Goal: Task Accomplishment & Management: Use online tool/utility

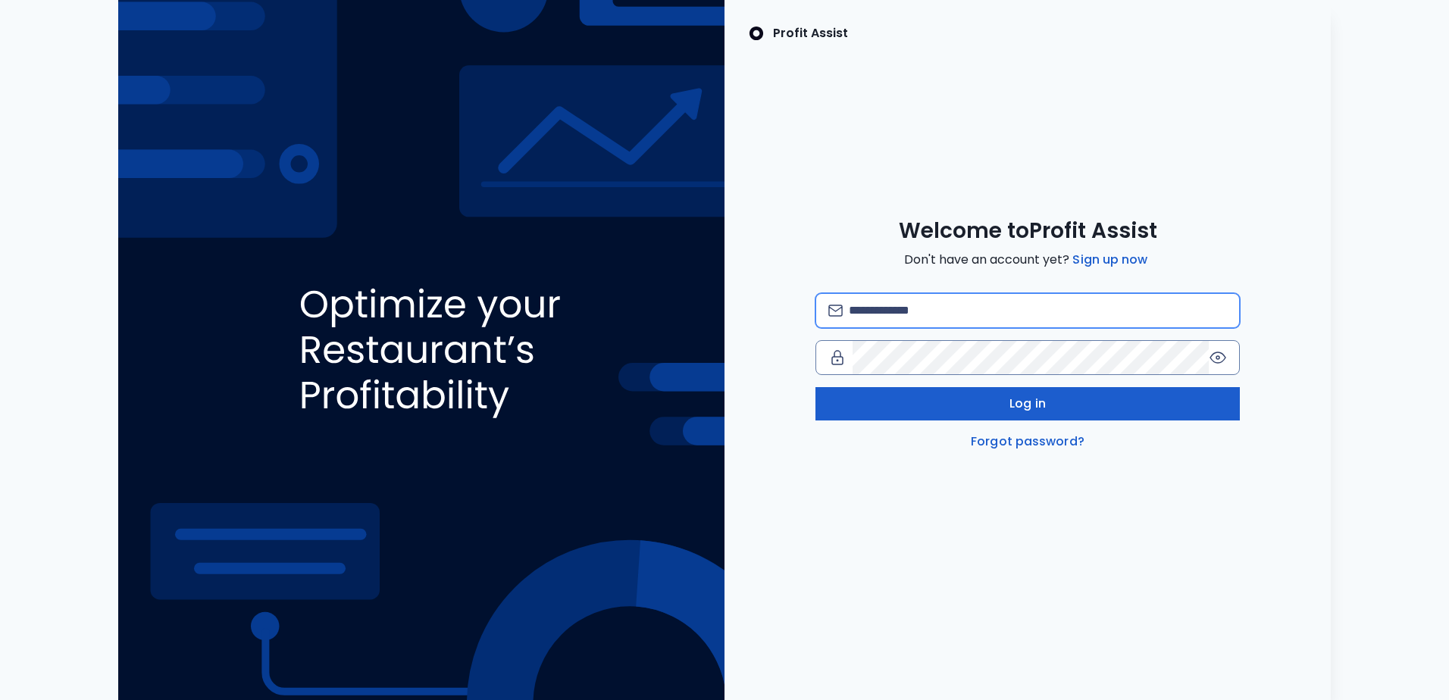
type input "**********"
click at [936, 408] on button "Log in" at bounding box center [1027, 403] width 424 height 33
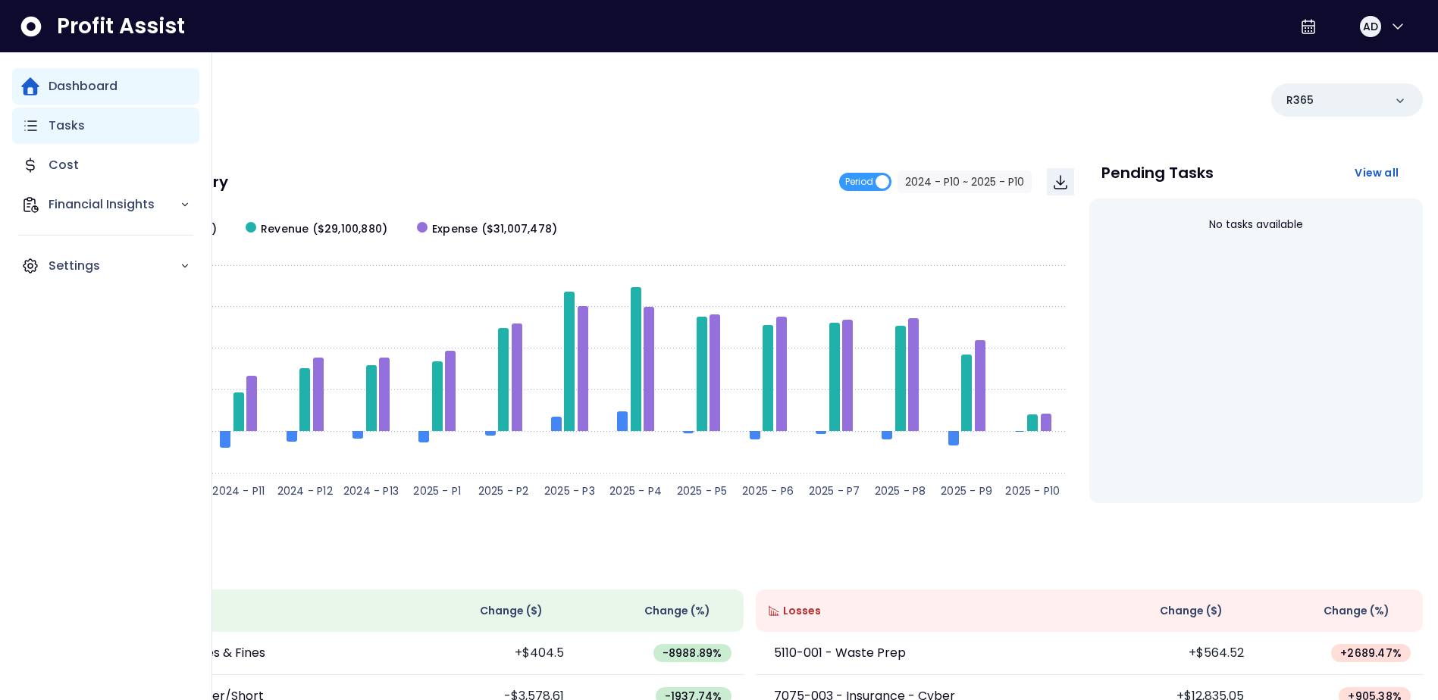
click at [89, 129] on div "Tasks" at bounding box center [105, 126] width 187 height 36
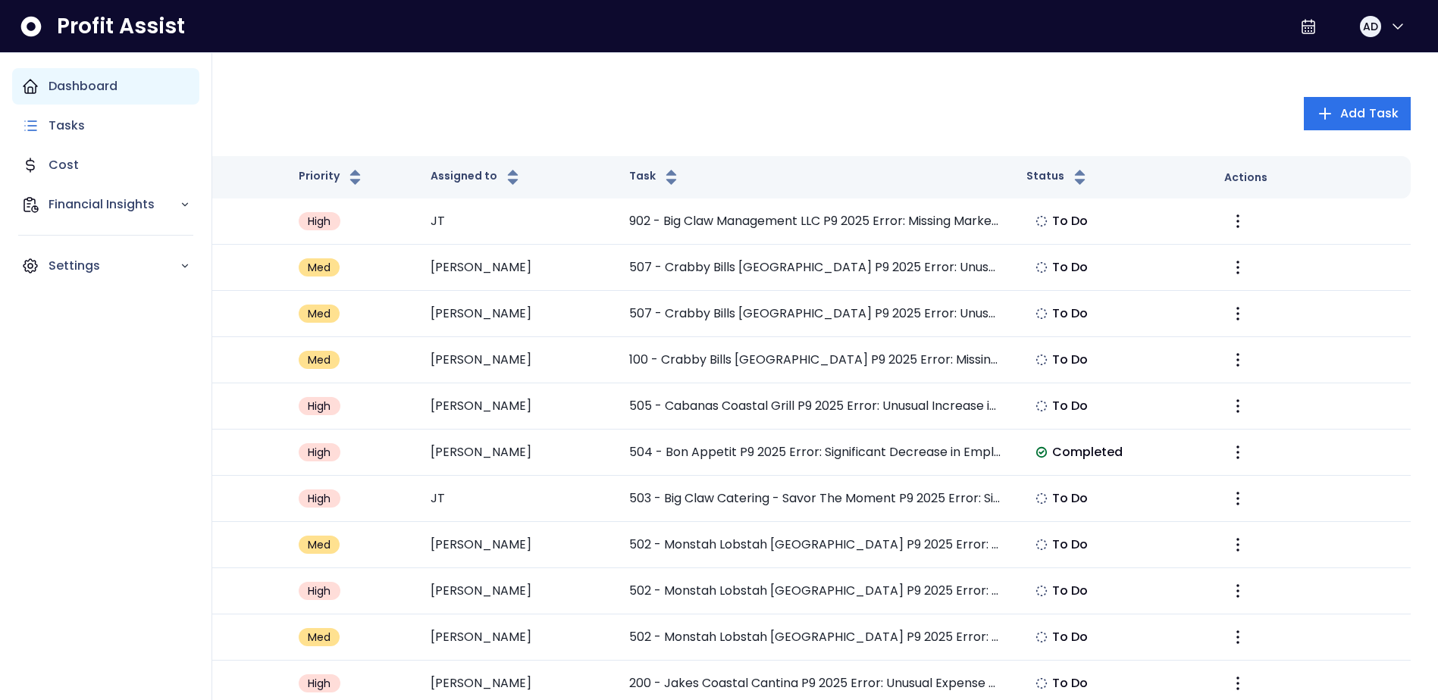
click at [78, 89] on p "Dashboard" at bounding box center [82, 86] width 69 height 18
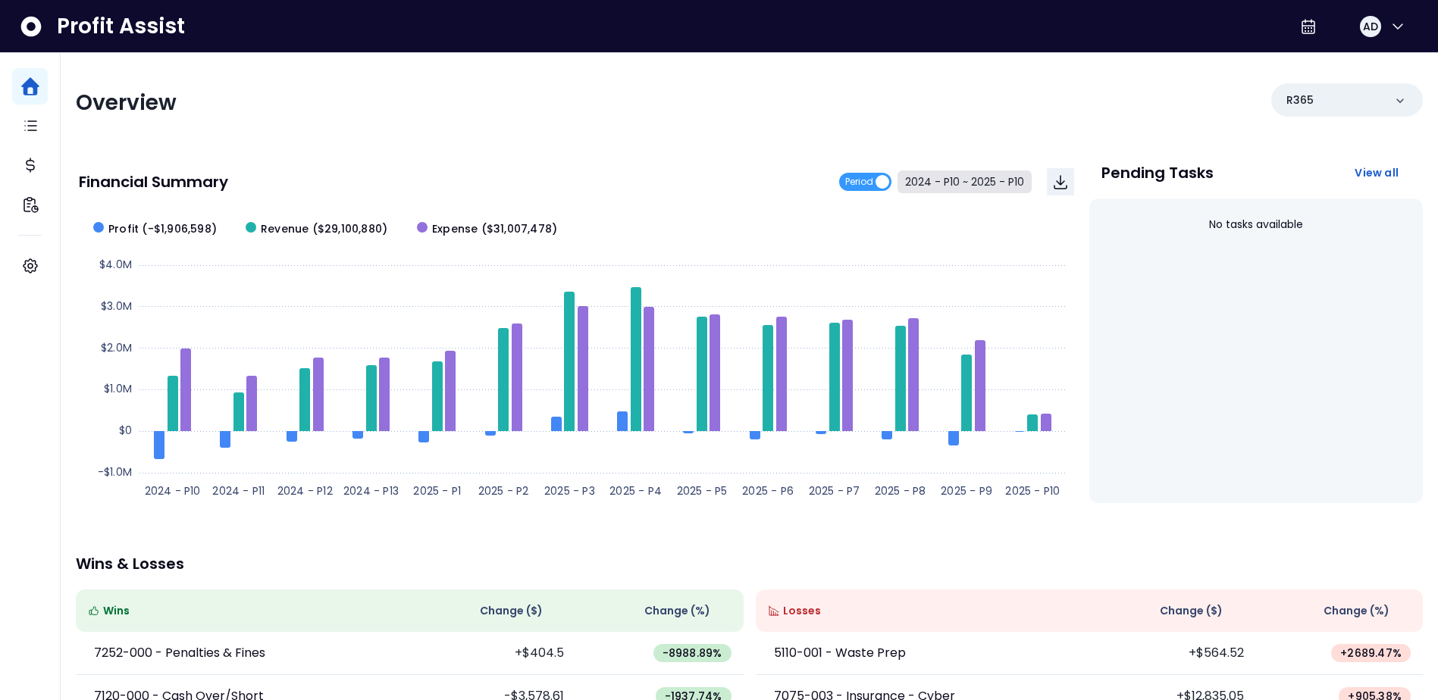
click at [919, 183] on button "2024 - P10 ~ 2025 - P10" at bounding box center [964, 182] width 134 height 23
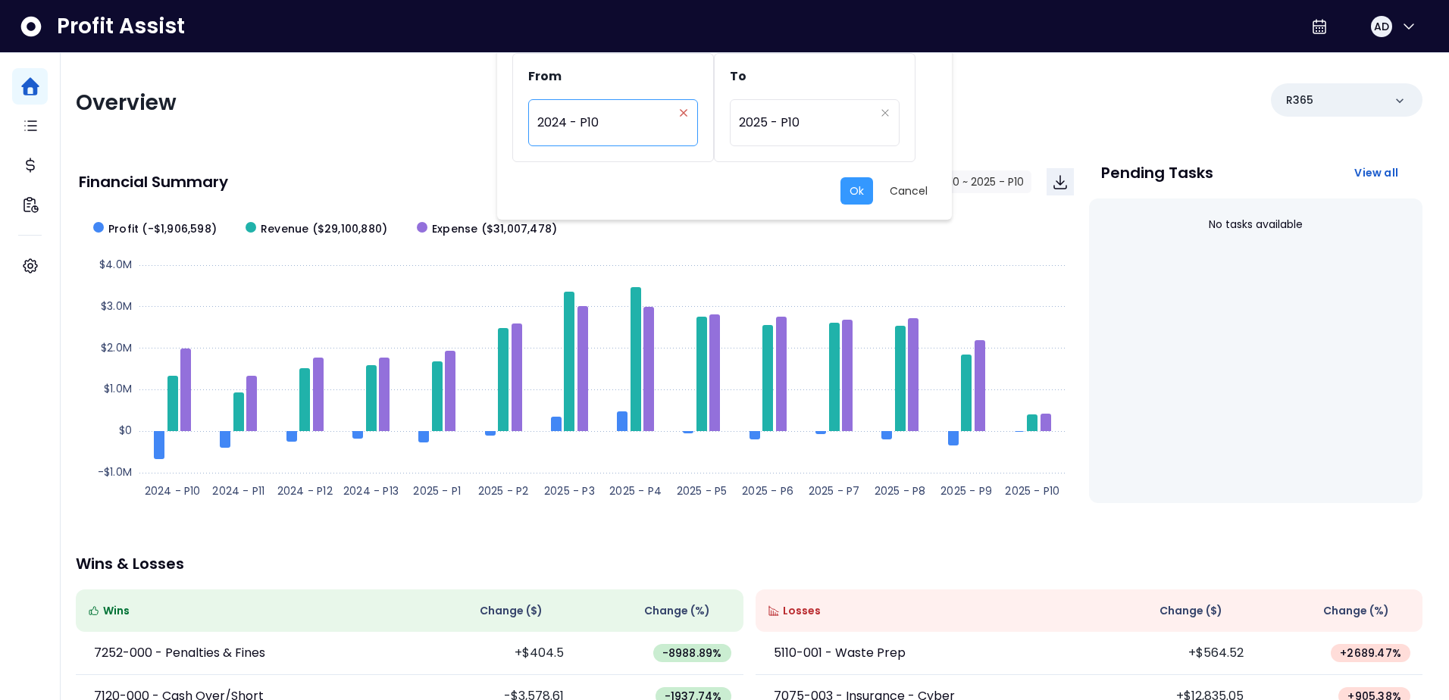
click at [681, 117] on icon "close" at bounding box center [683, 112] width 9 height 9
click at [627, 138] on div "Period" at bounding box center [605, 122] width 136 height 35
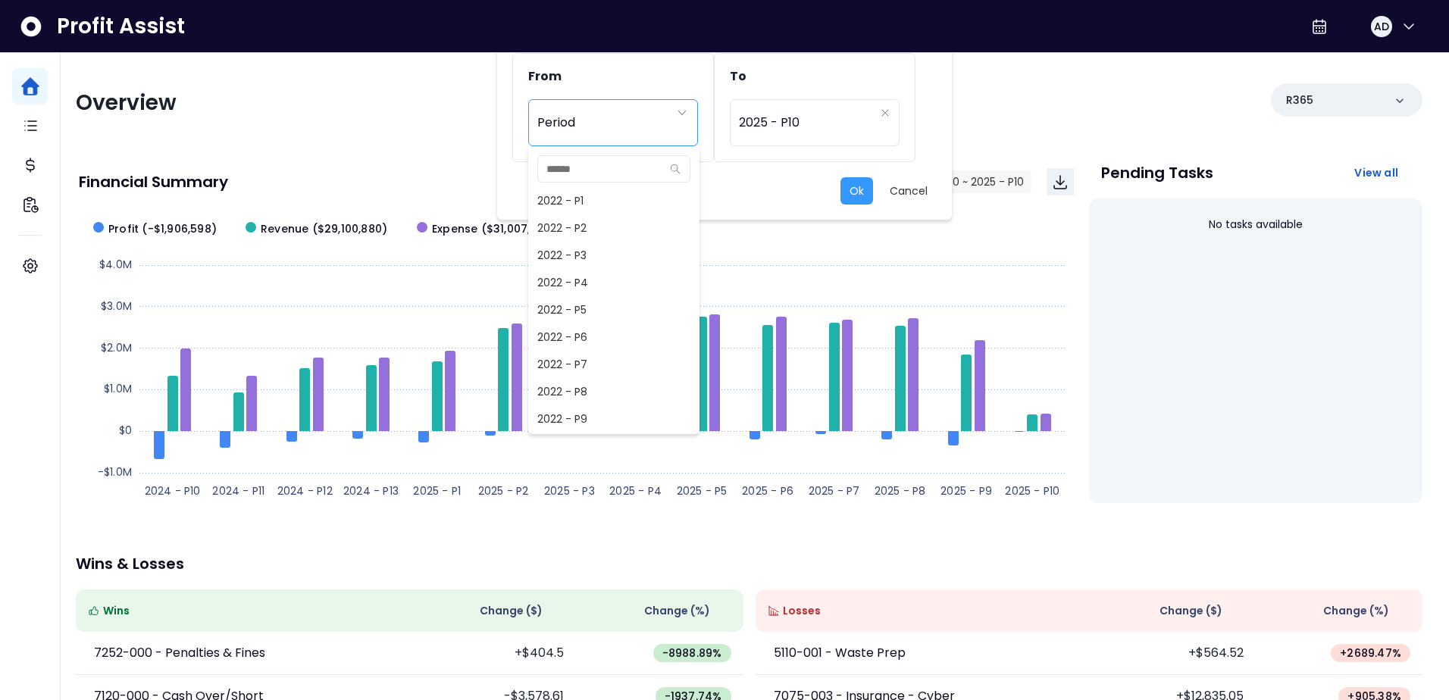
scroll to position [737, 0]
click at [577, 387] on span "2024 - P9" at bounding box center [613, 391] width 171 height 27
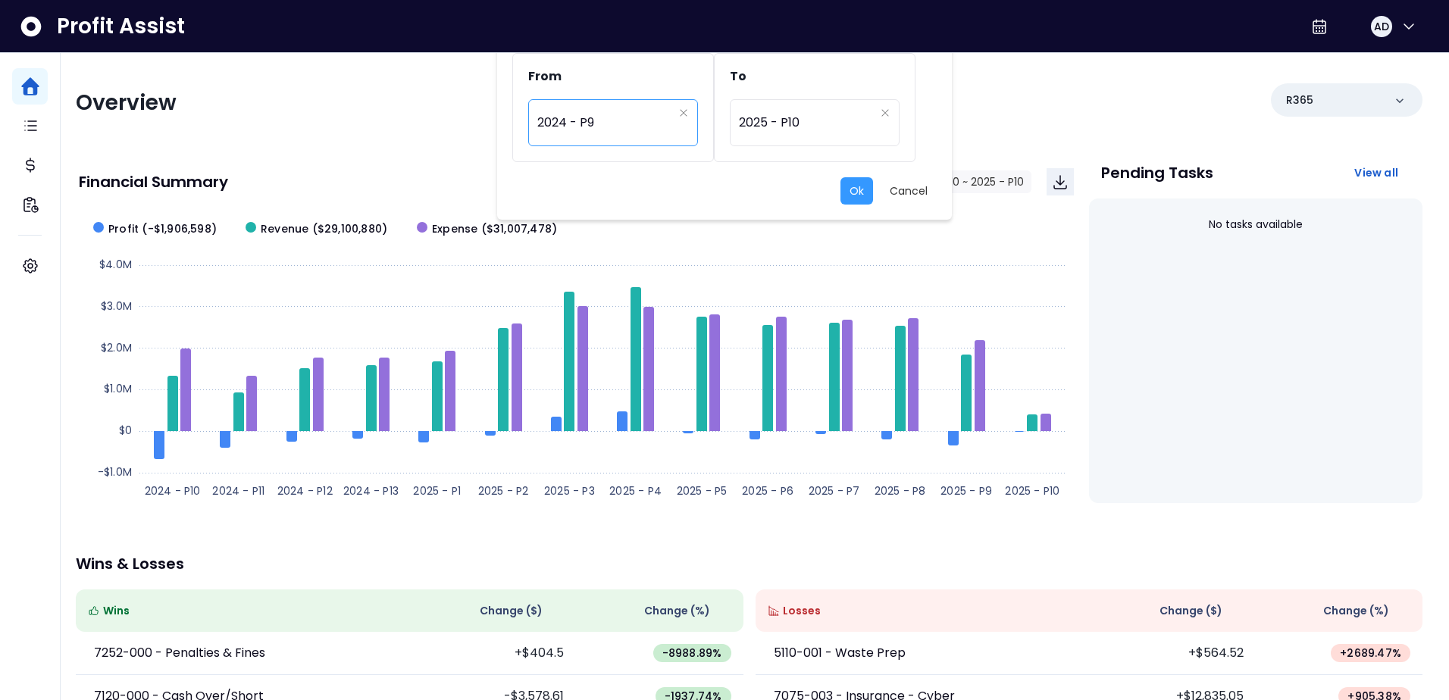
click at [614, 121] on span "2024 - P9" at bounding box center [605, 122] width 136 height 35
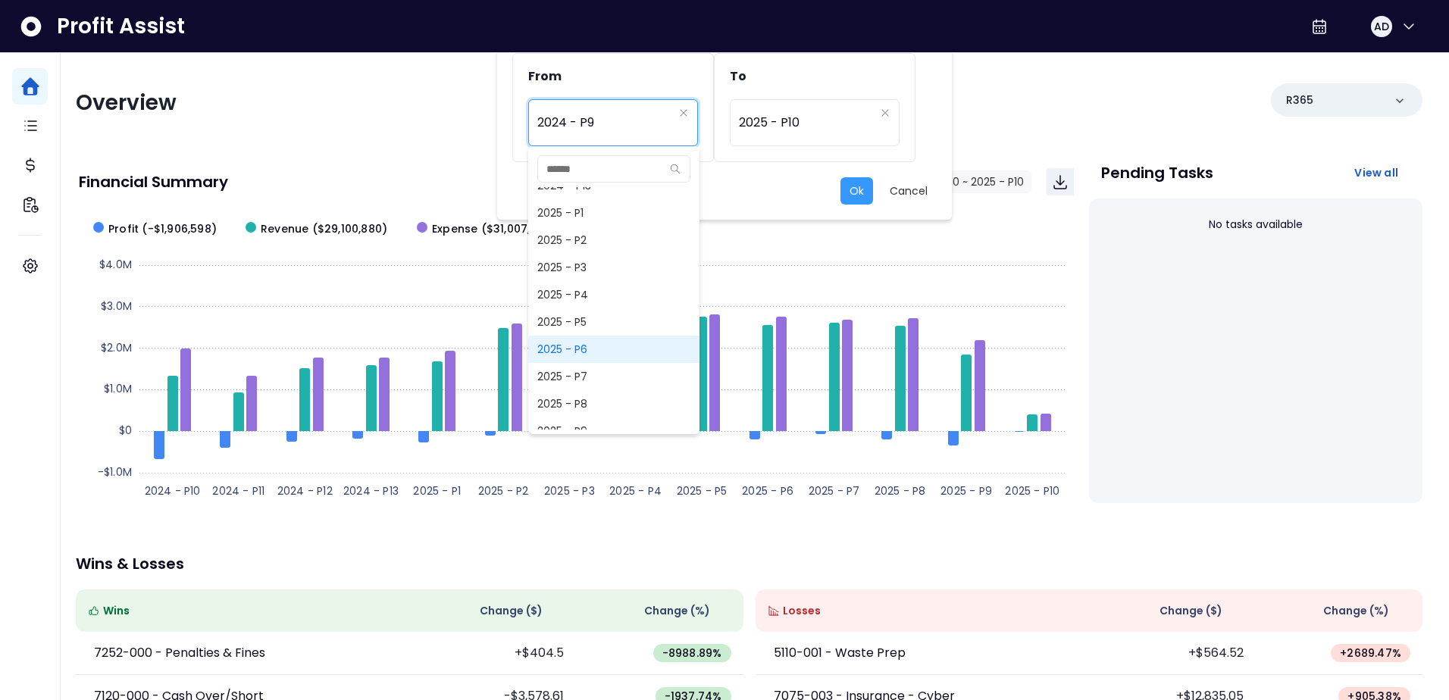
scroll to position [1088, 0]
click at [586, 395] on span "2025 - P9" at bounding box center [613, 394] width 171 height 27
type input "*********"
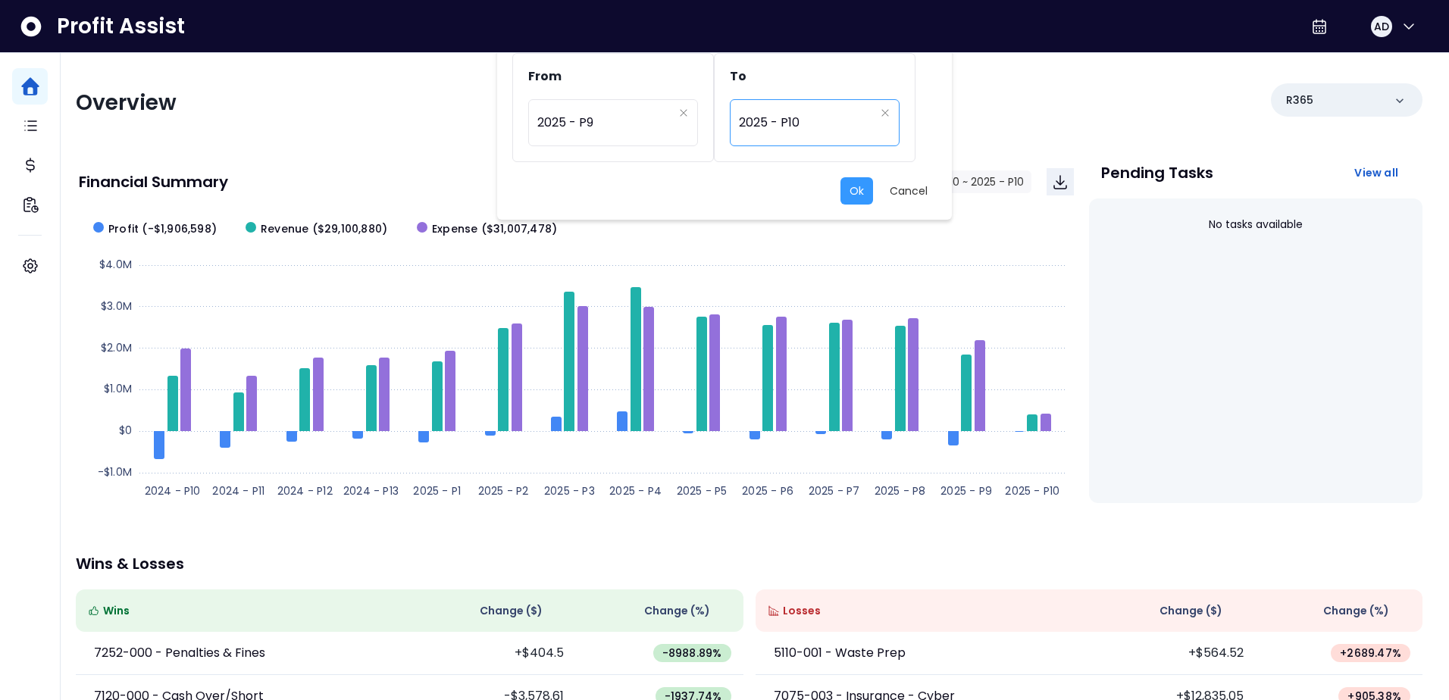
click at [805, 120] on span "2025 - P10" at bounding box center [807, 122] width 136 height 35
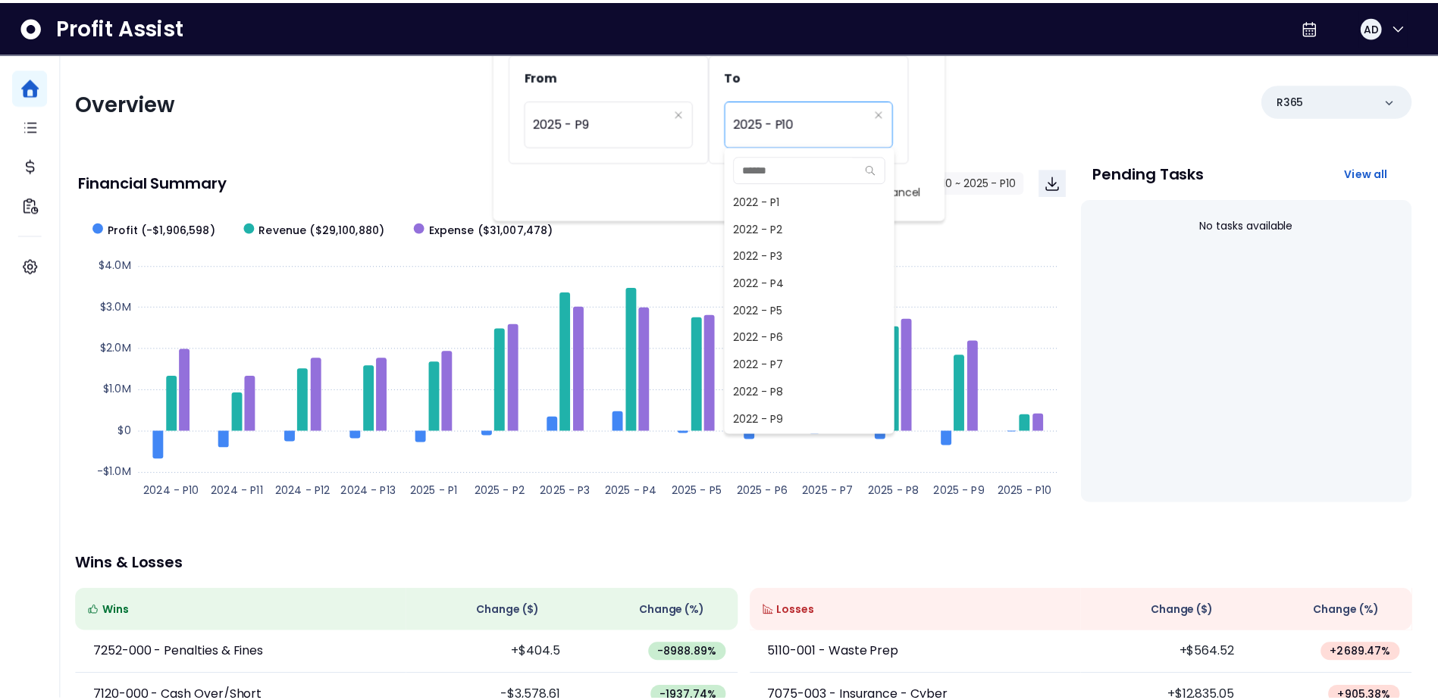
scroll to position [1091, 0]
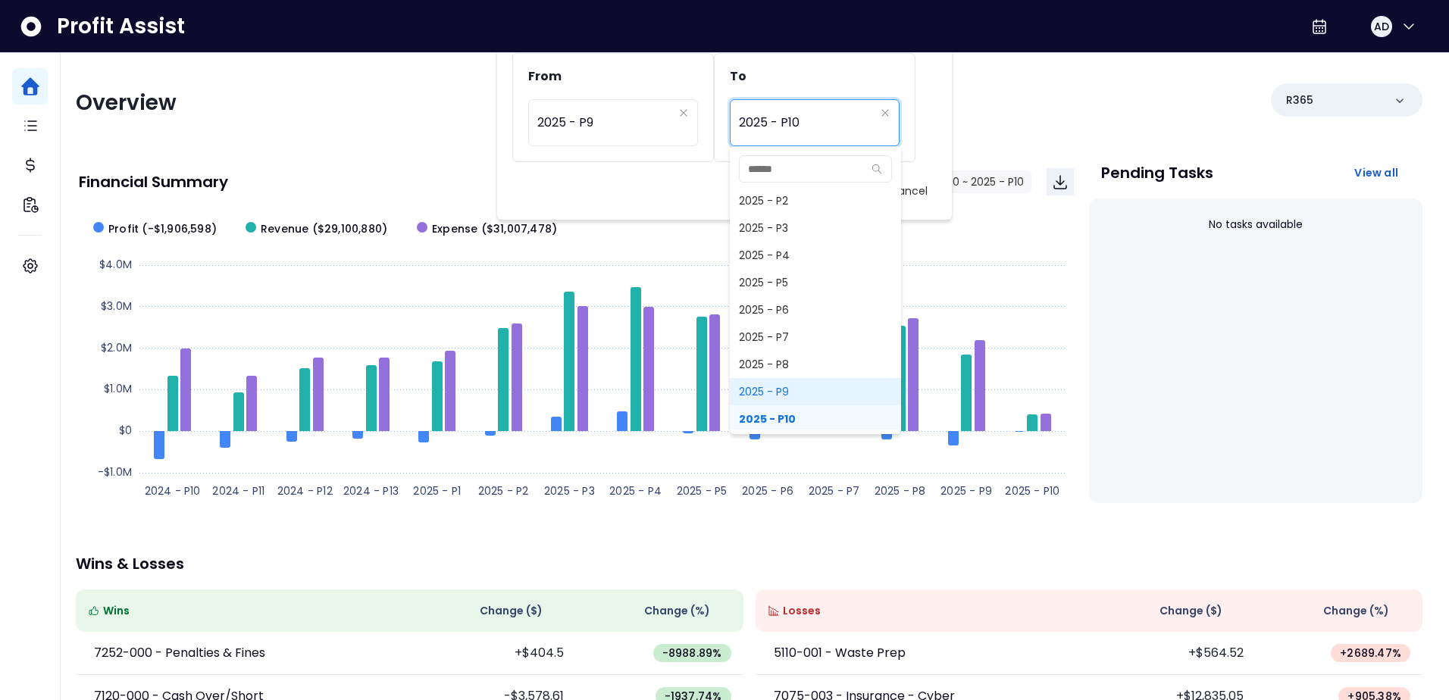
click at [781, 385] on span "2025 - P9" at bounding box center [815, 391] width 171 height 27
type input "*********"
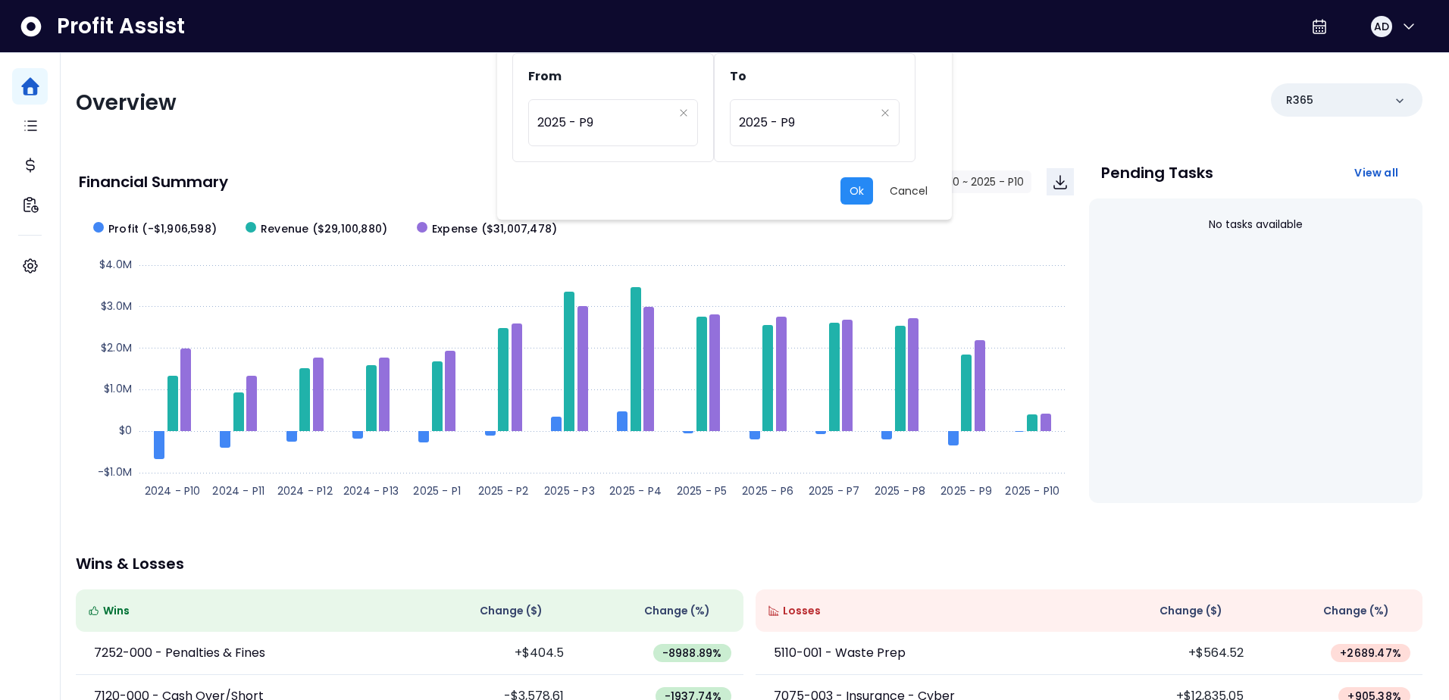
click at [848, 196] on button "Ok" at bounding box center [856, 190] width 33 height 27
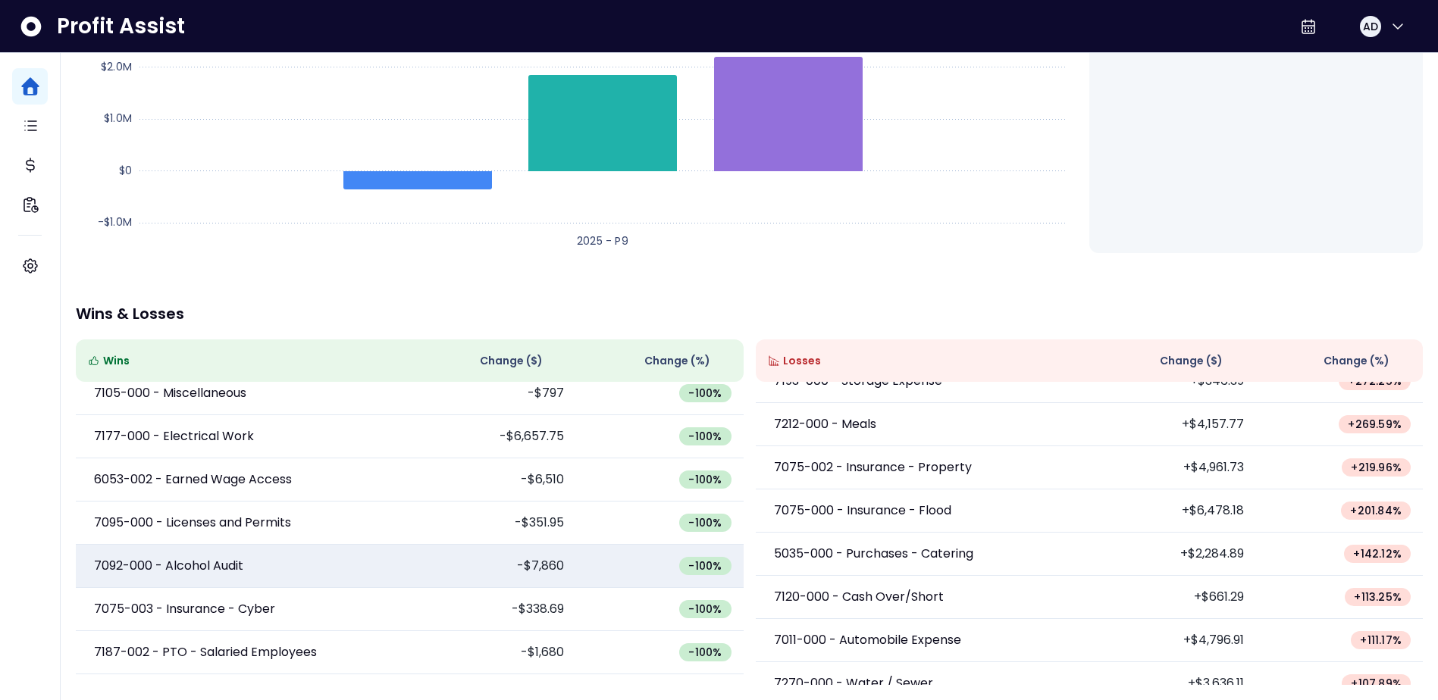
scroll to position [303, 0]
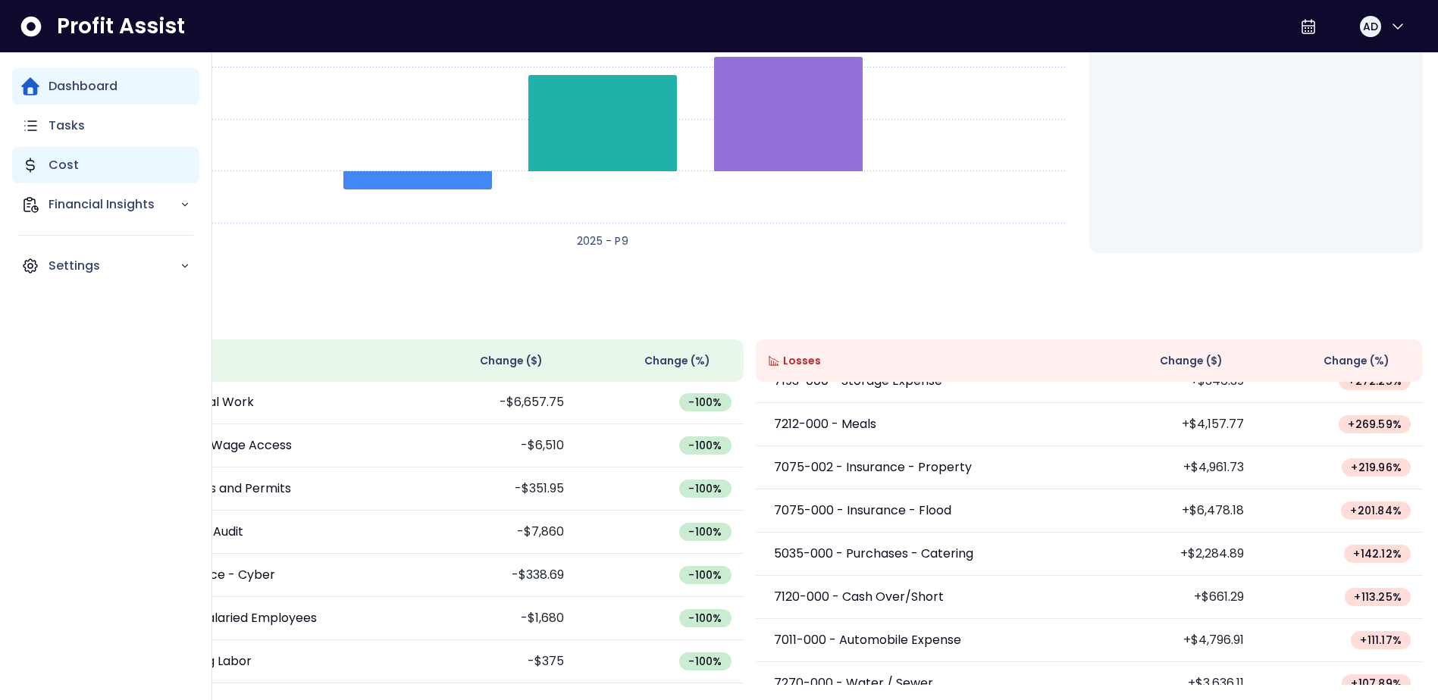
click at [52, 164] on p "Cost" at bounding box center [63, 165] width 30 height 18
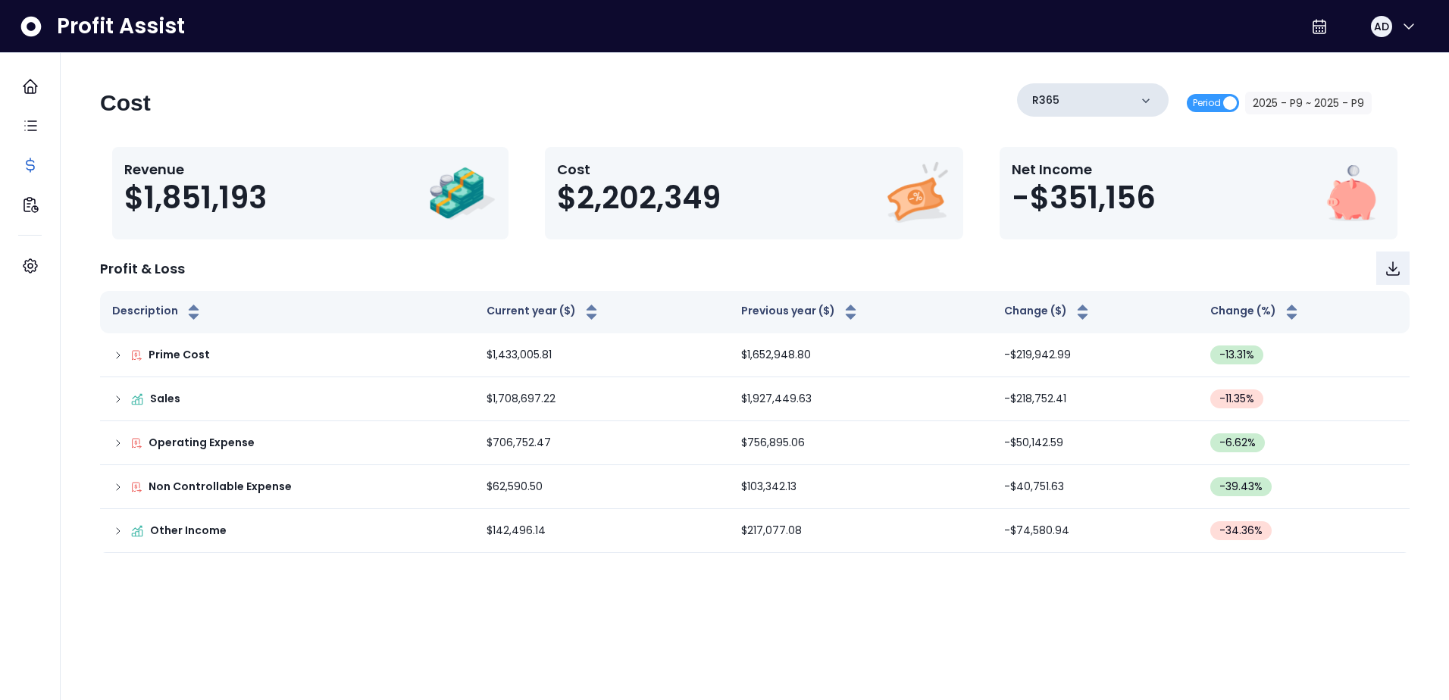
click at [1088, 105] on div "R365" at bounding box center [1093, 99] width 152 height 33
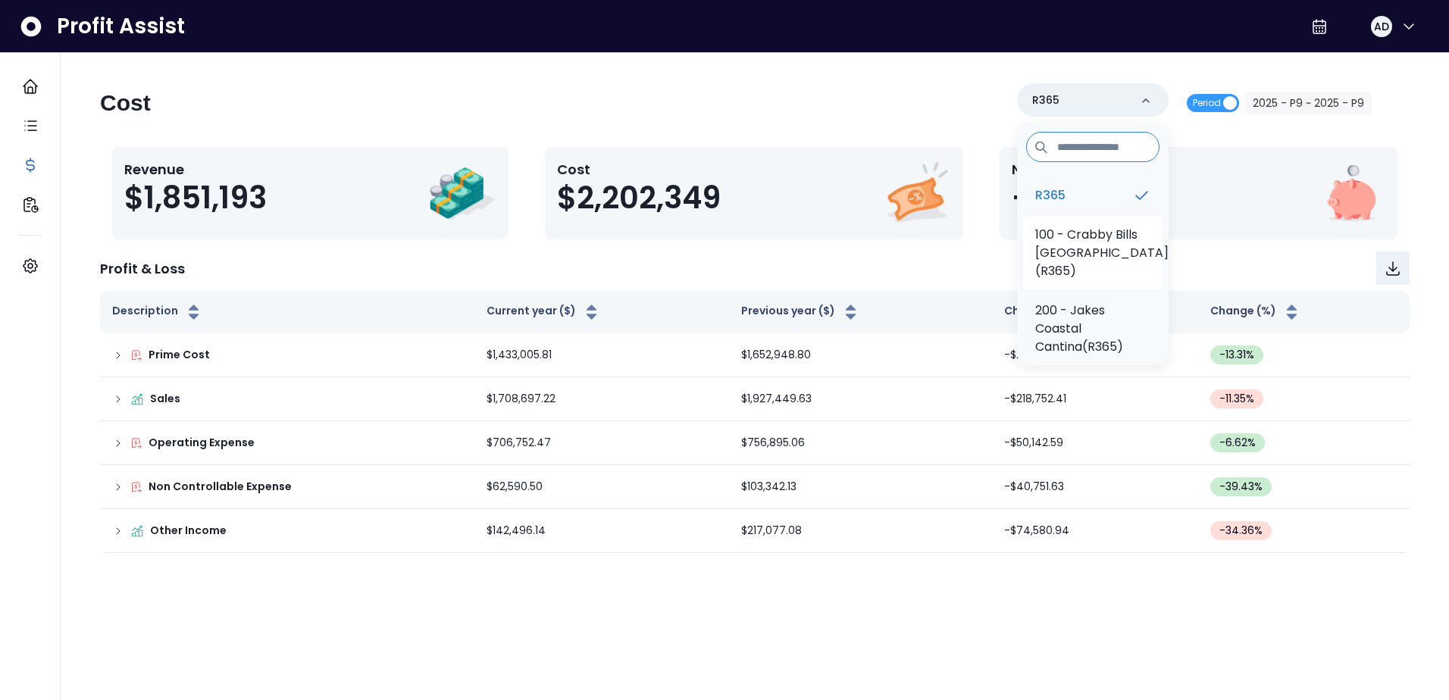
click at [1093, 264] on p "100 - Crabby Bills [GEOGRAPHIC_DATA](R365)" at bounding box center [1101, 253] width 133 height 55
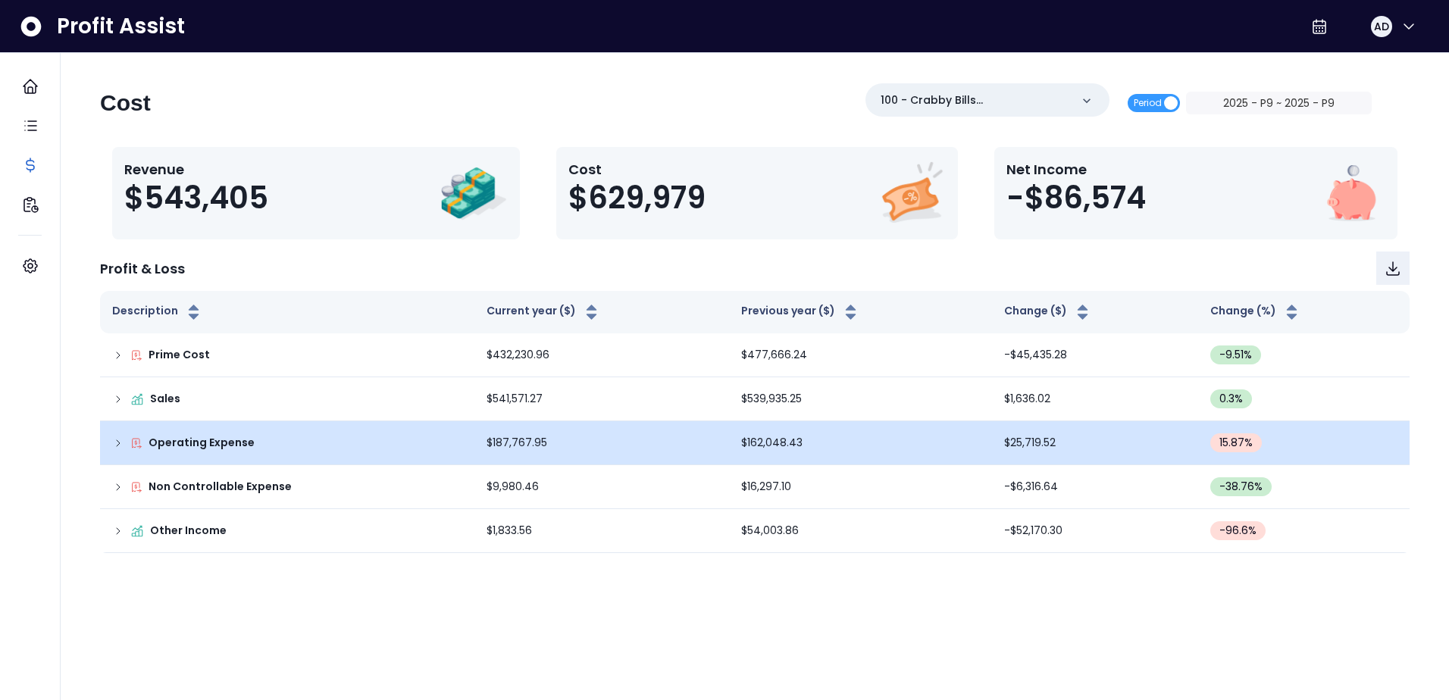
click at [253, 439] on div "Operating Expense" at bounding box center [287, 443] width 350 height 16
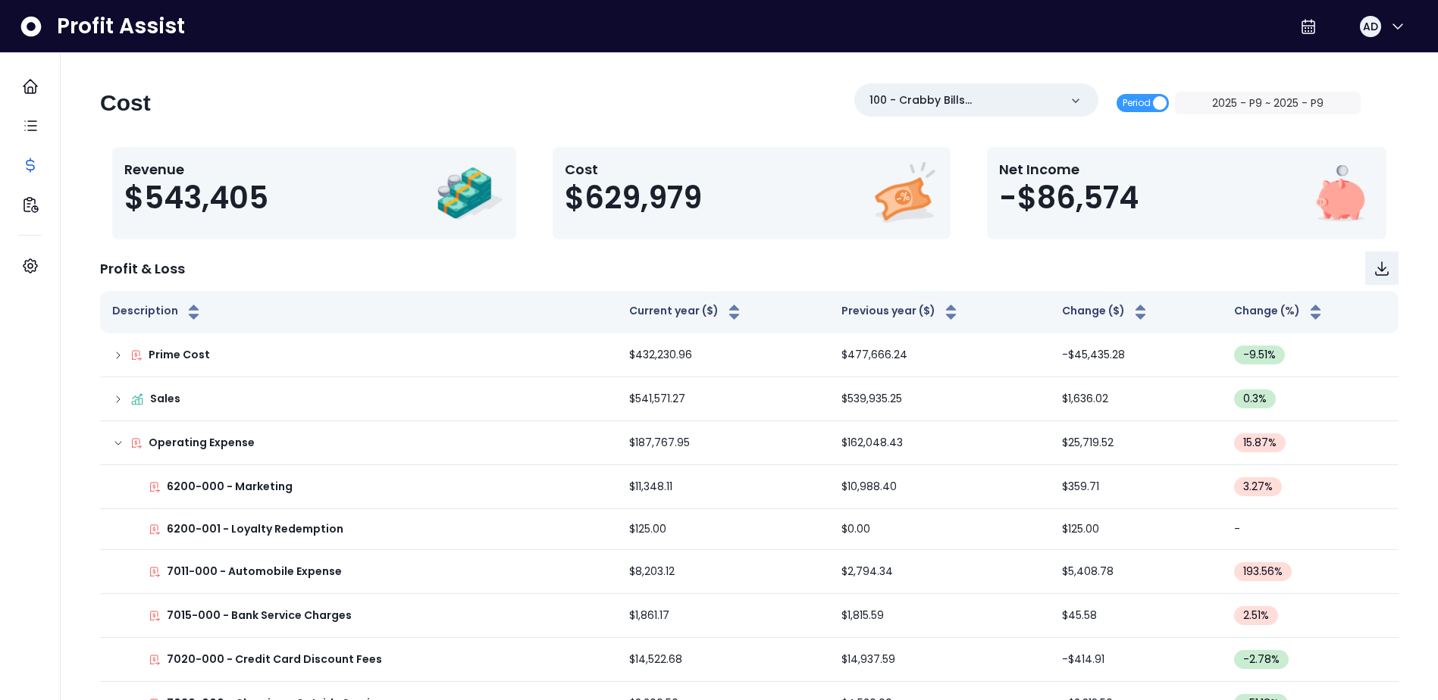
click at [1005, 116] on div "100 - Crabby Bills [GEOGRAPHIC_DATA](R365)" at bounding box center [976, 99] width 244 height 33
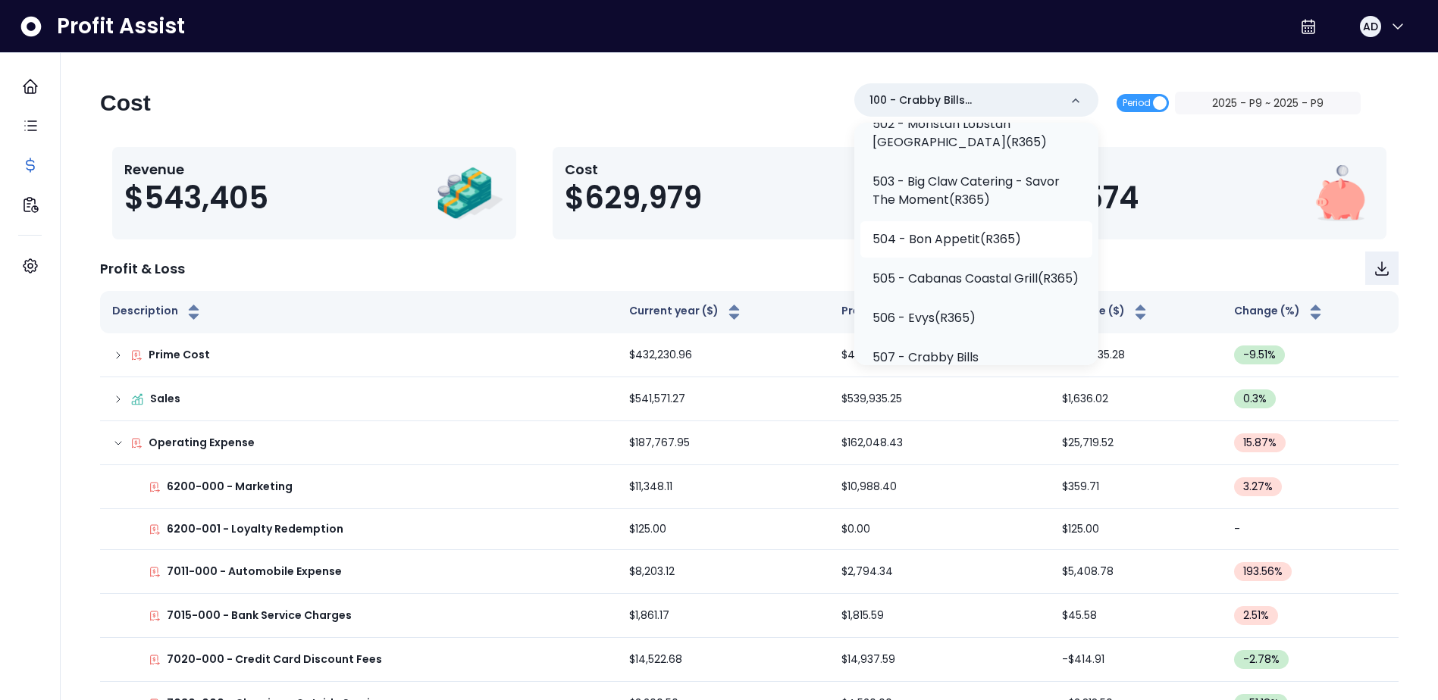
scroll to position [455, 0]
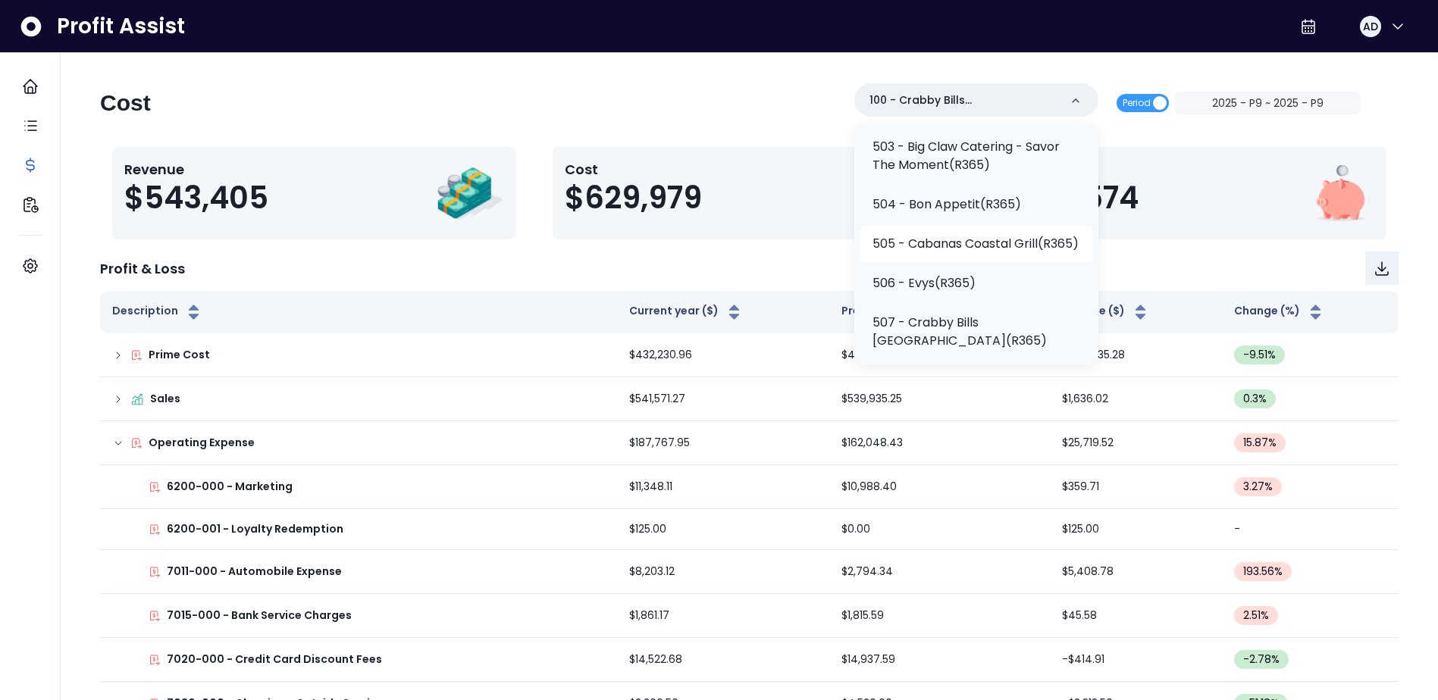
click at [978, 253] on p "505 - Cabanas Coastal Grill(R365)" at bounding box center [975, 244] width 206 height 18
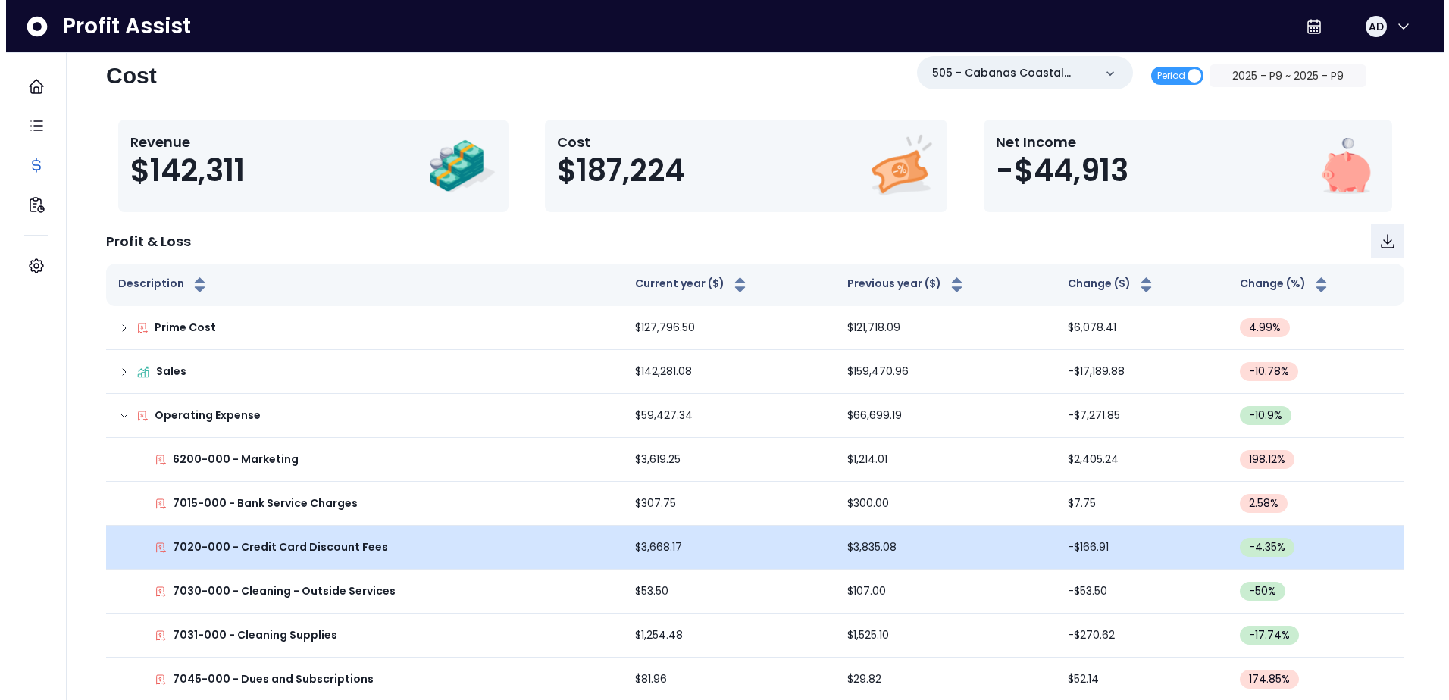
scroll to position [0, 0]
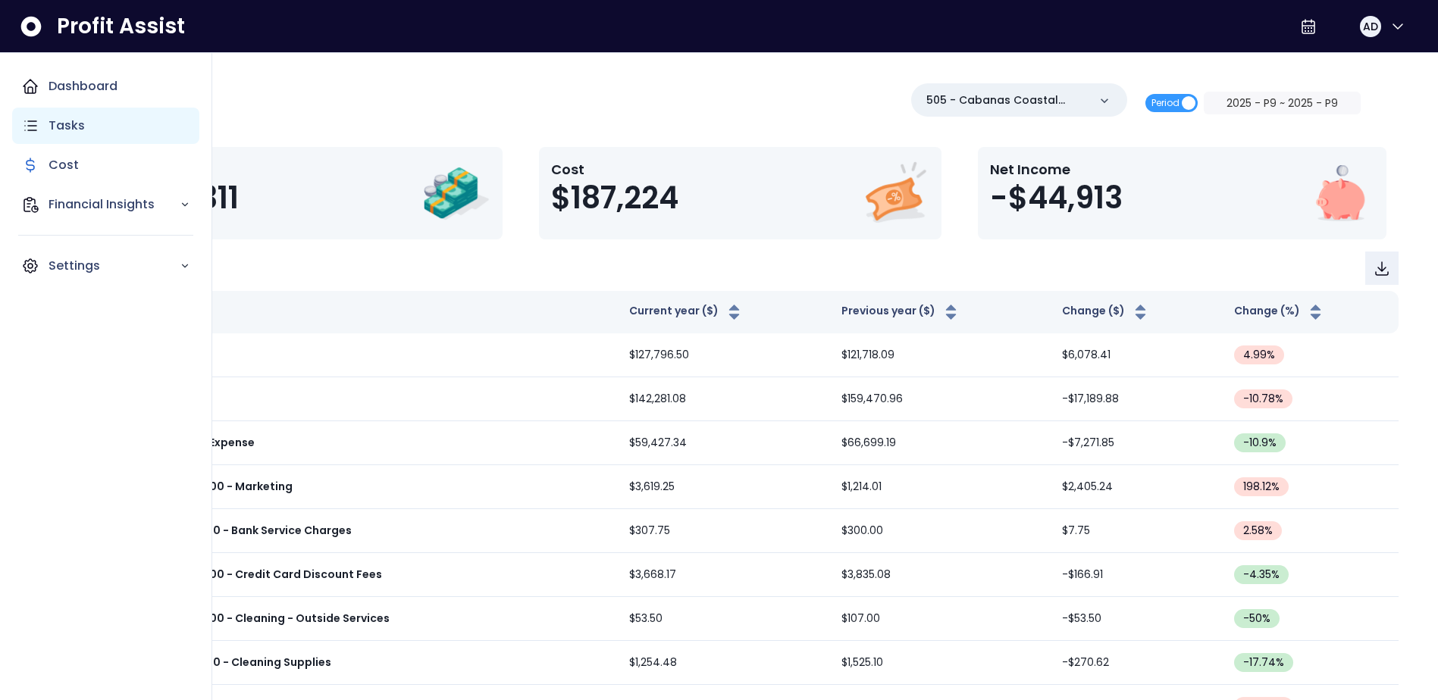
click at [80, 134] on p "Tasks" at bounding box center [66, 126] width 36 height 18
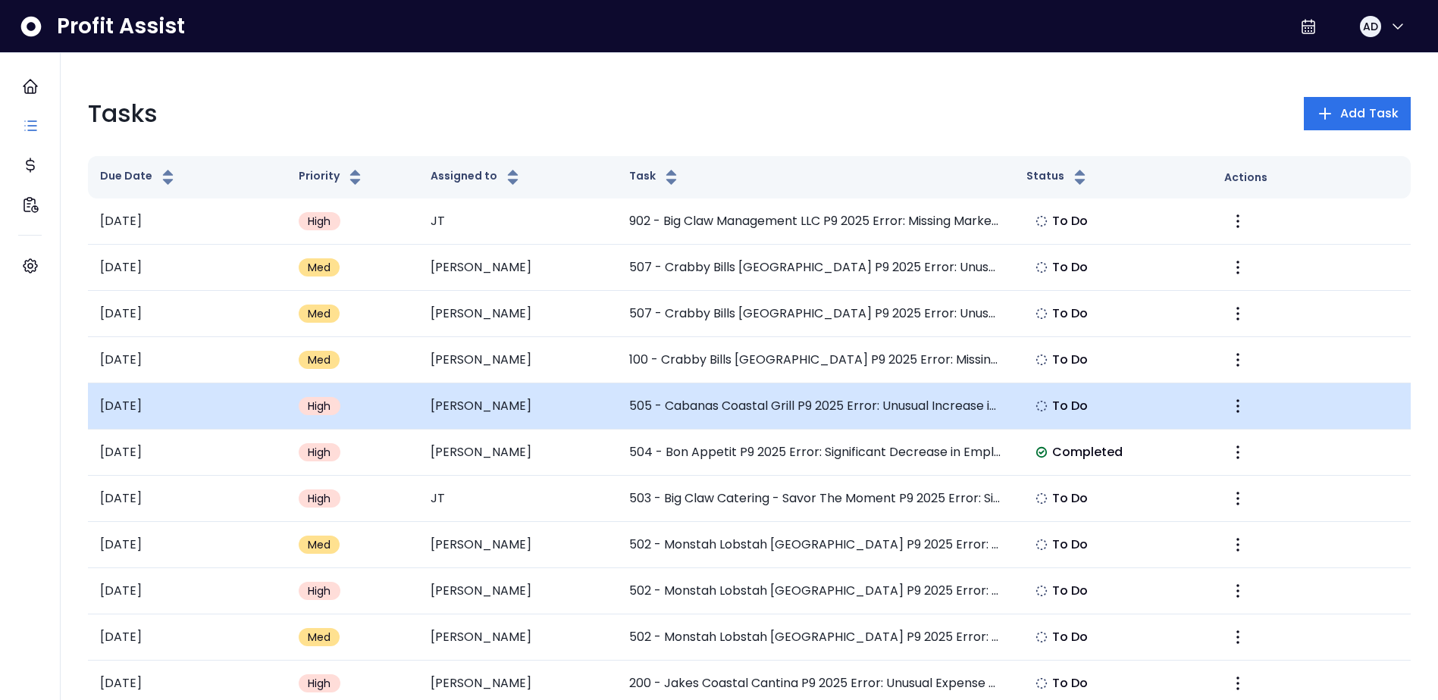
click at [465, 401] on td "[PERSON_NAME]" at bounding box center [517, 406] width 199 height 46
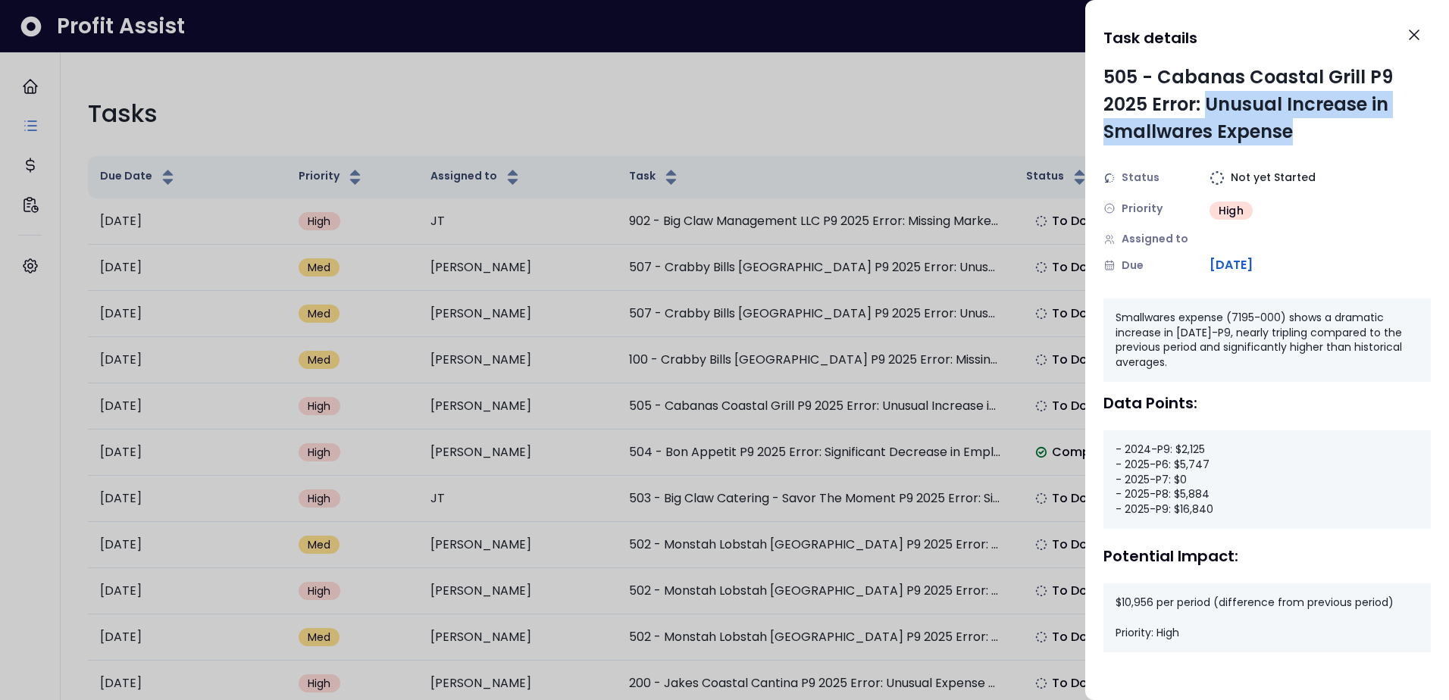
drag, startPoint x: 1203, startPoint y: 102, endPoint x: 1357, endPoint y: 137, distance: 158.5
click at [1357, 137] on div "505 - Cabanas Coastal Grill P9 2025 Error: Unusual Increase in Smallwares Expen…" at bounding box center [1266, 105] width 327 height 82
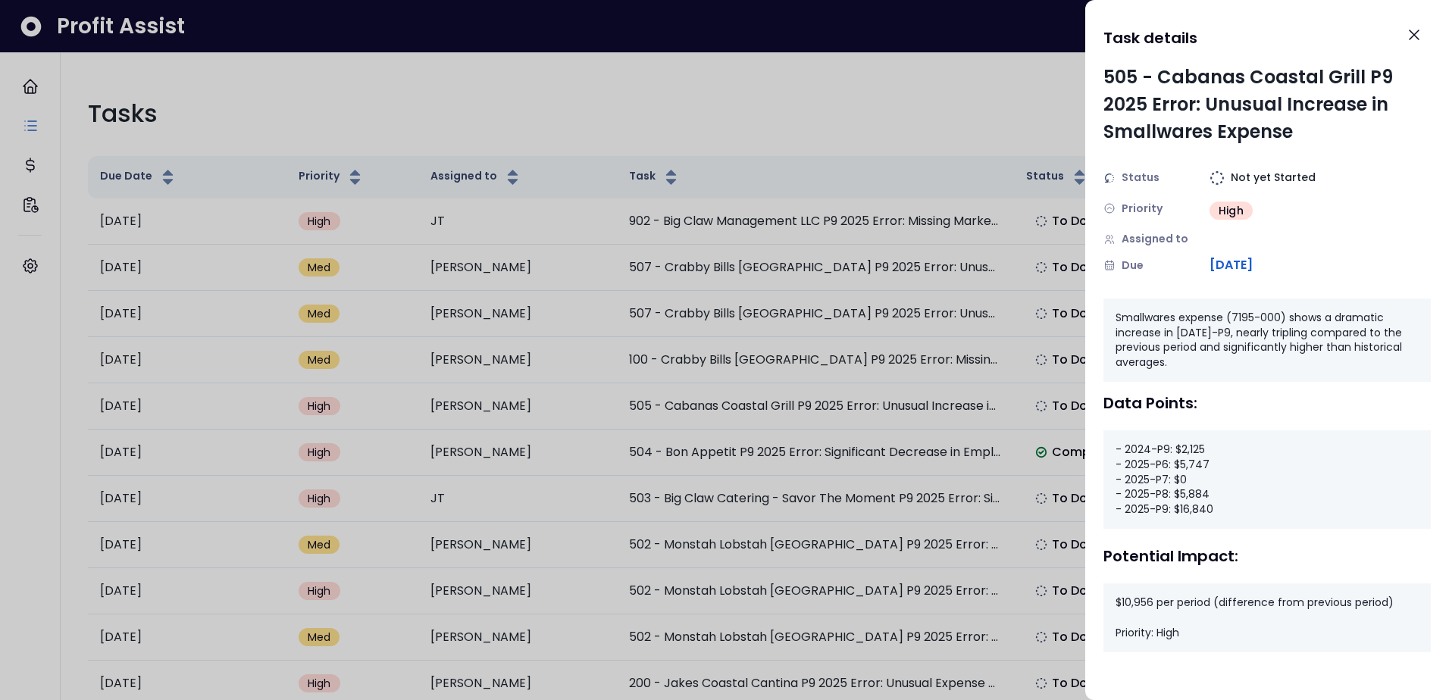
click at [1205, 511] on div "- 2024-P9: $2,125 - 2025-P6: $5,747 - 2025-P7: $0 - 2025-P8: $5,884 - 2025-P9: …" at bounding box center [1266, 479] width 327 height 99
drag, startPoint x: 1126, startPoint y: 512, endPoint x: 1227, endPoint y: 499, distance: 101.5
click at [1227, 499] on div "- 2024-P9: $2,125 - 2025-P6: $5,747 - 2025-P7: $0 - 2025-P8: $5,884 - 2025-P9: …" at bounding box center [1266, 479] width 327 height 99
click at [1222, 505] on div "- 2024-P9: $2,125 - 2025-P6: $5,747 - 2025-P7: $0 - 2025-P8: $5,884 - 2025-P9: …" at bounding box center [1266, 479] width 327 height 99
